Goal: Transaction & Acquisition: Purchase product/service

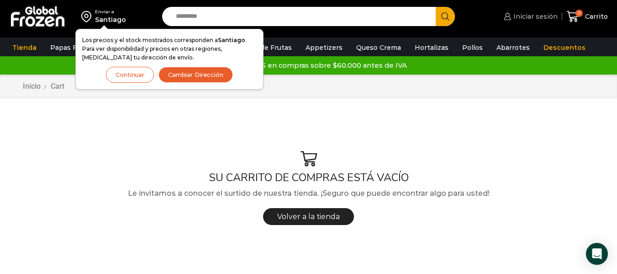
click at [535, 21] on link "Iniciar sesión" at bounding box center [529, 16] width 56 height 18
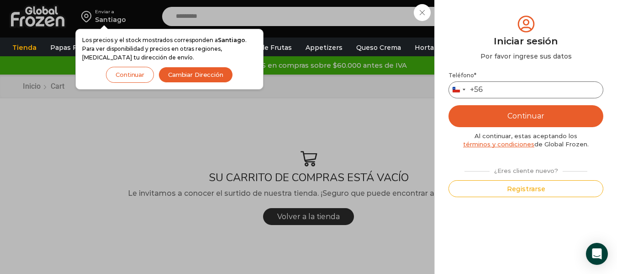
click at [532, 89] on input "Teléfono *" at bounding box center [525, 89] width 155 height 17
type input "*********"
click at [534, 121] on button "Continuar" at bounding box center [525, 116] width 155 height 22
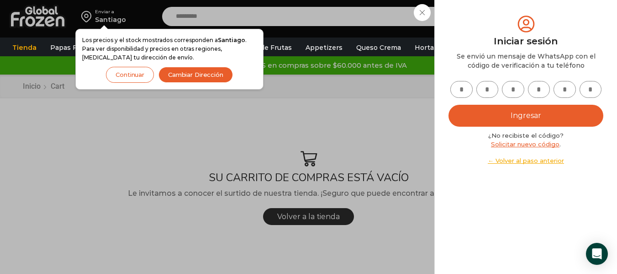
click at [501, 9] on div "Iniciar sesión Mi cuenta Login Register Iniciar sesión Por favor ingrese sus da…" at bounding box center [529, 16] width 56 height 18
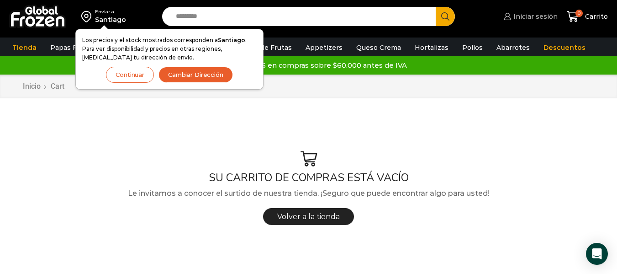
click at [537, 18] on span "Iniciar sesión" at bounding box center [534, 16] width 47 height 9
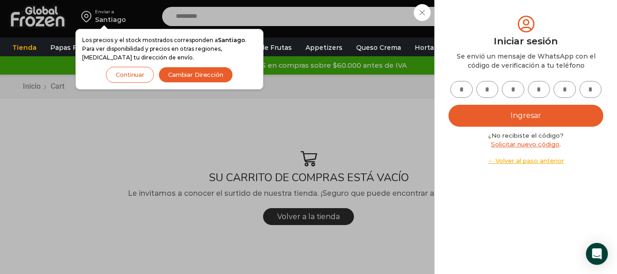
click at [526, 146] on link "Solicitar nuevo código" at bounding box center [525, 143] width 68 height 7
click at [518, 162] on link "← Volver al paso anterior" at bounding box center [525, 160] width 155 height 9
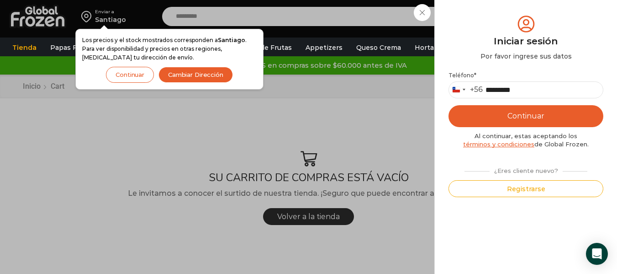
click at [512, 118] on button "Continuar" at bounding box center [525, 116] width 155 height 22
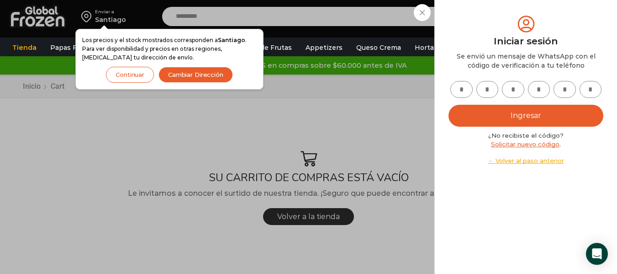
click at [458, 93] on input "text" at bounding box center [461, 89] width 22 height 17
type input "*"
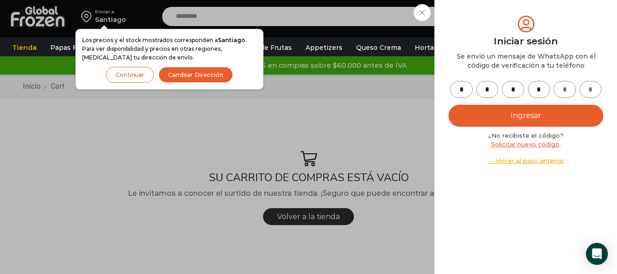
type input "*"
click at [495, 117] on button "Ingresar" at bounding box center [525, 116] width 155 height 22
click at [501, 26] on div "Iniciar sesión Mi cuenta Login Register Iniciar sesión Por favor ingrese sus da…" at bounding box center [529, 16] width 56 height 18
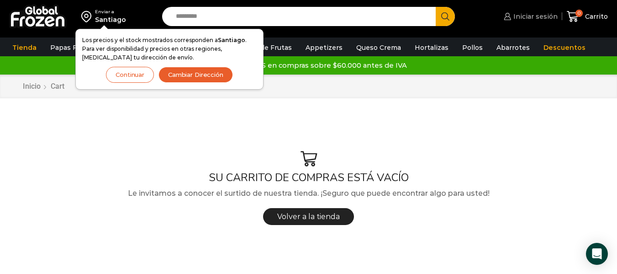
click at [537, 17] on span "Iniciar sesión" at bounding box center [534, 16] width 47 height 9
click at [387, 25] on input "Search input" at bounding box center [301, 16] width 260 height 19
click at [132, 77] on button "Continuar" at bounding box center [130, 75] width 48 height 16
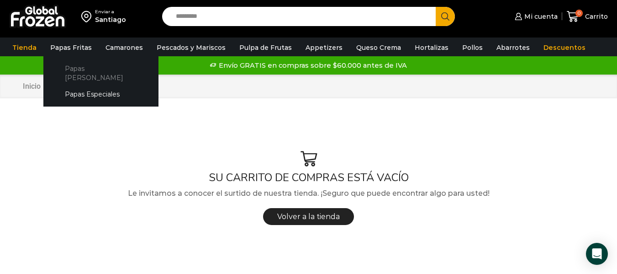
click at [85, 66] on link "Papas [PERSON_NAME]" at bounding box center [101, 73] width 97 height 26
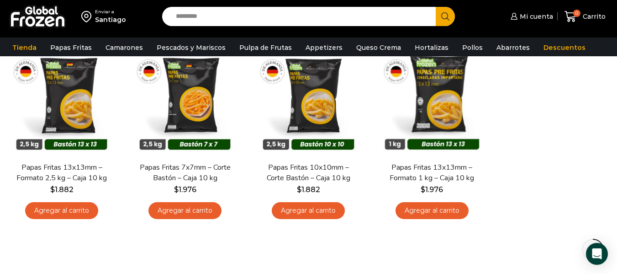
scroll to position [101, 0]
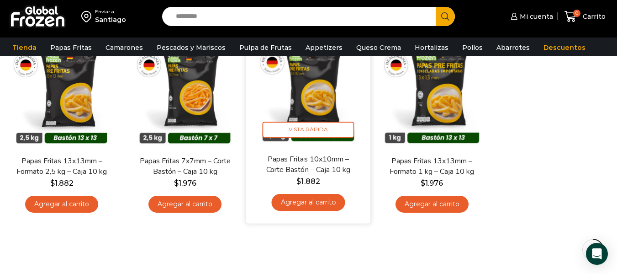
click at [313, 205] on link "Agregar al carrito" at bounding box center [309, 202] width 74 height 17
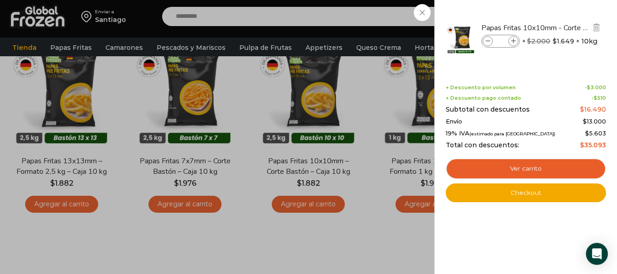
click at [515, 42] on icon at bounding box center [513, 41] width 5 height 5
type input "*"
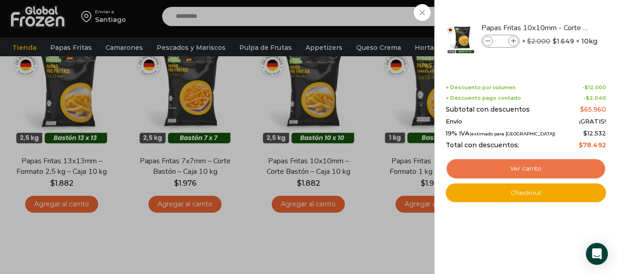
click at [509, 168] on link "Ver carrito" at bounding box center [526, 168] width 160 height 21
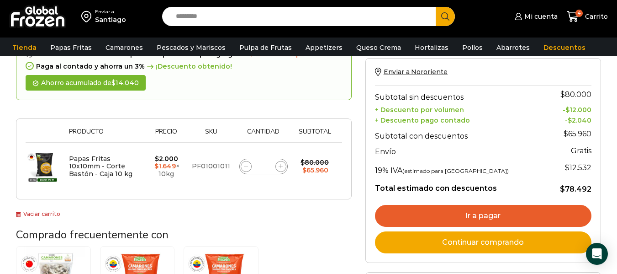
scroll to position [95, 0]
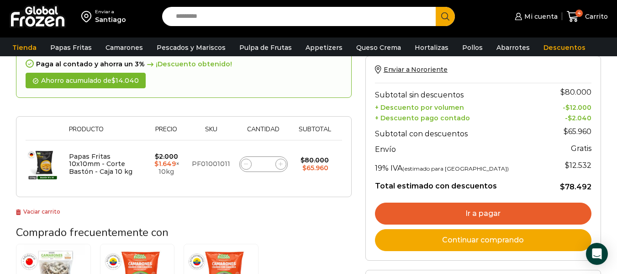
drag, startPoint x: 0, startPoint y: 0, endPoint x: 619, endPoint y: 116, distance: 630.0
click at [616, 116] on html "WordPress WooCommerce Themes Enviar a [GEOGRAPHIC_DATA] Search input Search Mi …" at bounding box center [308, 259] width 617 height 709
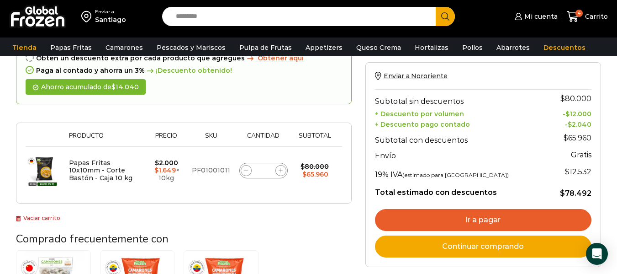
scroll to position [85, 0]
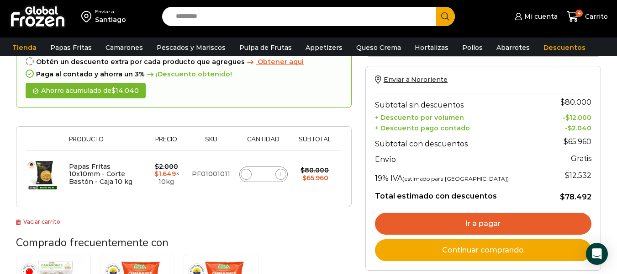
click at [508, 226] on link "Ir a pagar" at bounding box center [483, 223] width 216 height 22
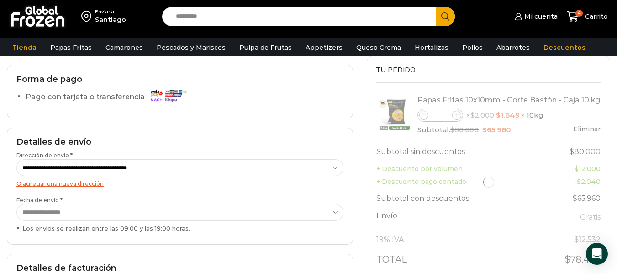
scroll to position [73, 0]
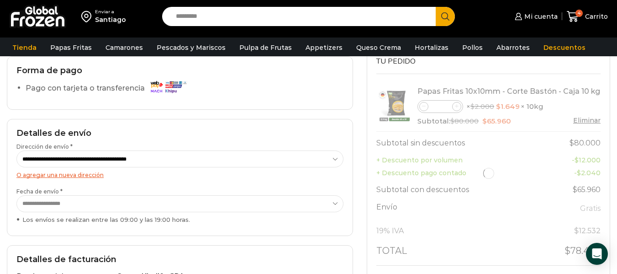
drag, startPoint x: 623, startPoint y: 66, endPoint x: 623, endPoint y: 96, distance: 30.6
click at [616, 96] on html "WordPress WooCommerce Themes Enviar a [GEOGRAPHIC_DATA] Search input Search Mi …" at bounding box center [308, 275] width 617 height 697
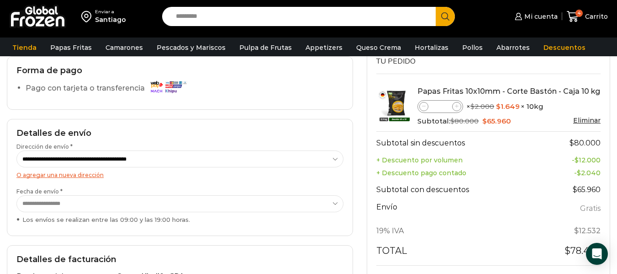
scroll to position [80, 0]
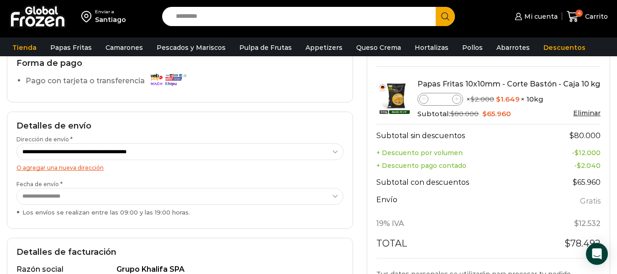
click at [320, 200] on select "**********" at bounding box center [179, 196] width 327 height 17
